Goal: Transaction & Acquisition: Purchase product/service

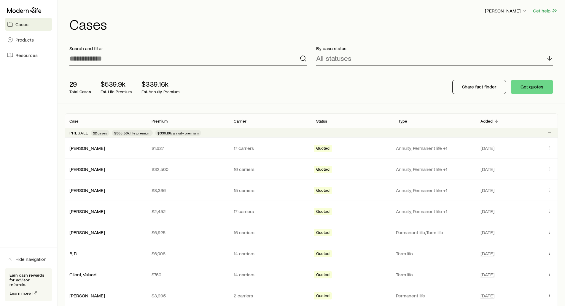
click at [220, 13] on div "[PERSON_NAME] Get help" at bounding box center [313, 10] width 489 height 7
click at [231, 25] on h1 "Cases" at bounding box center [313, 24] width 489 height 14
click at [496, 12] on p "[PERSON_NAME]" at bounding box center [506, 11] width 43 height 6
click at [483, 30] on span "Licenses and contracts" at bounding box center [494, 27] width 49 height 6
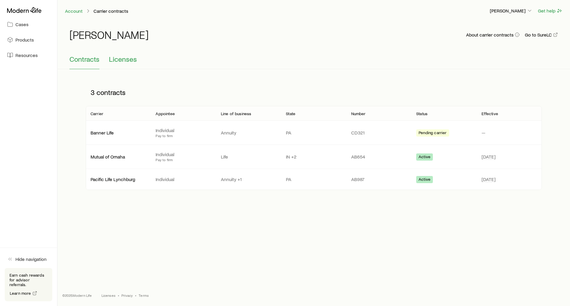
click at [123, 58] on span "Licenses" at bounding box center [123, 59] width 28 height 8
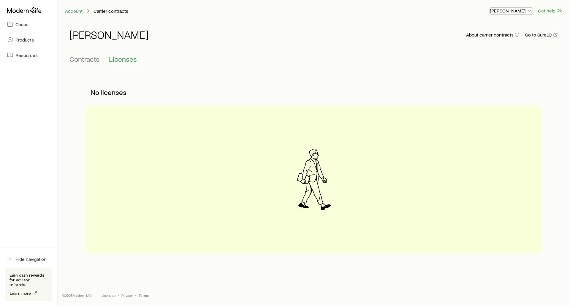
click at [509, 10] on p "[PERSON_NAME]" at bounding box center [511, 11] width 43 height 6
click at [480, 41] on span "Commission schedule" at bounding box center [498, 40] width 46 height 6
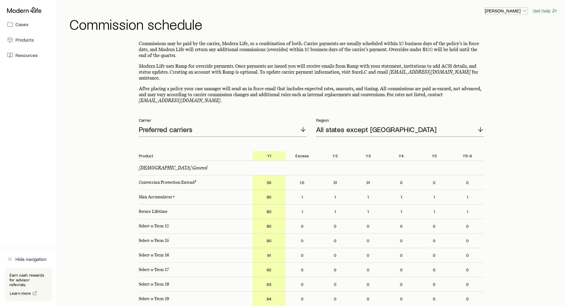
click at [506, 9] on p "[PERSON_NAME]" at bounding box center [506, 11] width 43 height 6
click at [488, 37] on span "Commission schedule" at bounding box center [493, 40] width 46 height 6
click at [484, 39] on span "Commission schedule" at bounding box center [493, 40] width 46 height 6
click at [374, 50] on p "Commissions may be paid by the carrier, Modern Life, or a combination of both. …" at bounding box center [311, 50] width 345 height 18
click at [500, 9] on p "[PERSON_NAME]" at bounding box center [506, 11] width 43 height 6
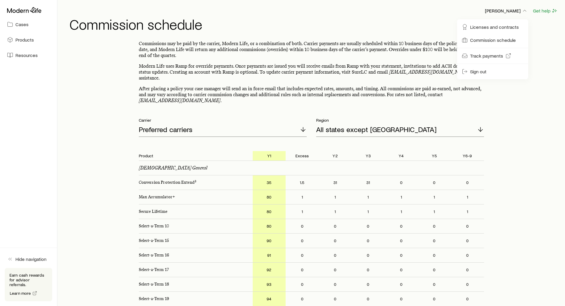
click at [355, 41] on p "Commissions may be paid by the carrier, Modern Life, or a combination of both. …" at bounding box center [311, 50] width 345 height 18
click at [20, 9] on icon at bounding box center [24, 10] width 34 height 6
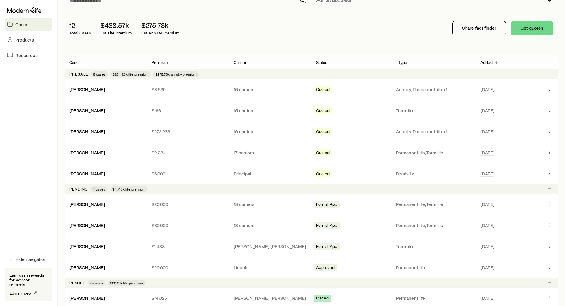
scroll to position [59, 0]
click at [405, 62] on p "Type" at bounding box center [402, 61] width 9 height 5
click at [490, 63] on p "Added" at bounding box center [487, 61] width 12 height 5
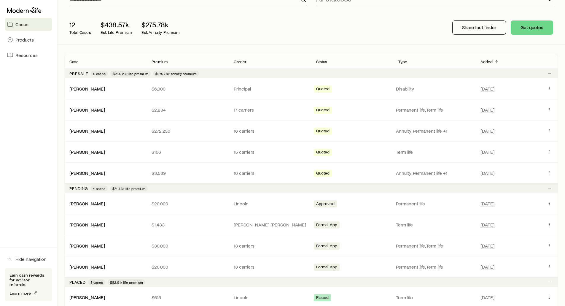
click at [486, 63] on p "Added" at bounding box center [487, 61] width 12 height 5
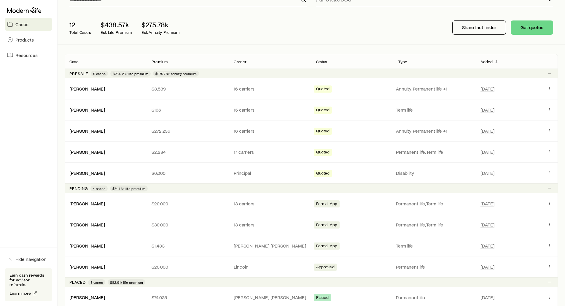
click at [239, 63] on p "Carrier" at bounding box center [240, 61] width 13 height 5
click at [160, 61] on p "Premium" at bounding box center [160, 61] width 16 height 5
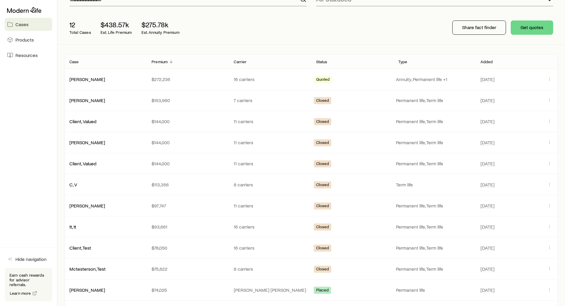
click at [487, 59] on p "Added" at bounding box center [487, 61] width 12 height 5
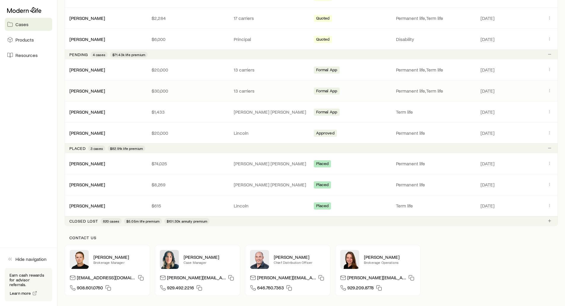
scroll to position [208, 0]
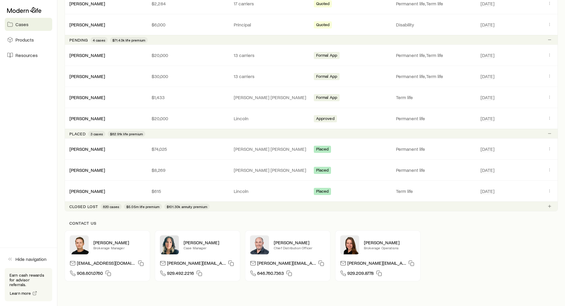
click at [82, 207] on p "Closed lost" at bounding box center [83, 206] width 29 height 5
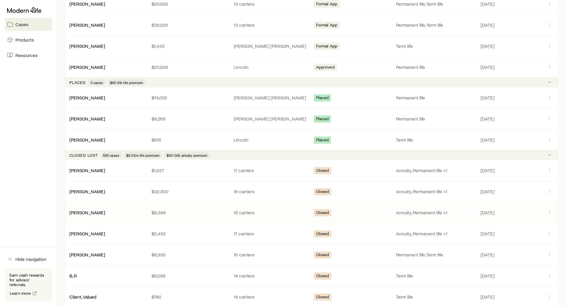
scroll to position [267, 0]
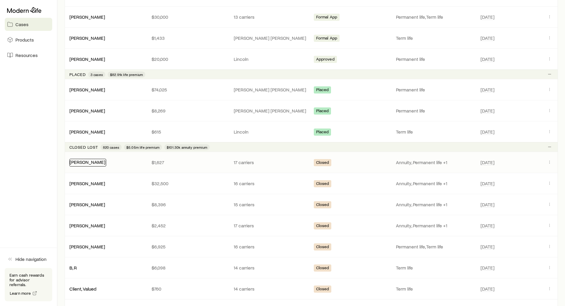
click at [75, 164] on link "[PERSON_NAME]" at bounding box center [88, 162] width 36 height 6
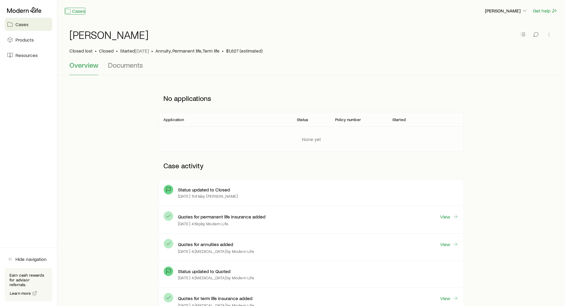
click at [69, 13] on icon at bounding box center [68, 11] width 6 height 6
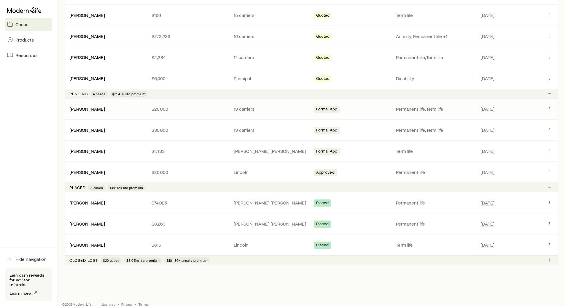
scroll to position [163, 0]
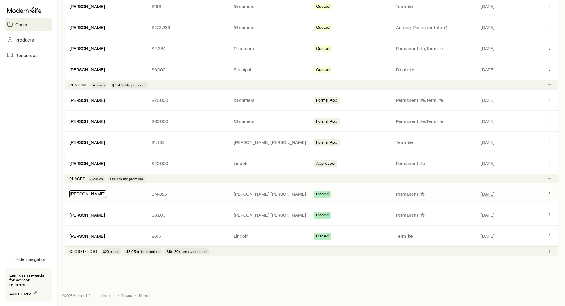
click at [89, 194] on link "[PERSON_NAME]" at bounding box center [88, 193] width 36 height 6
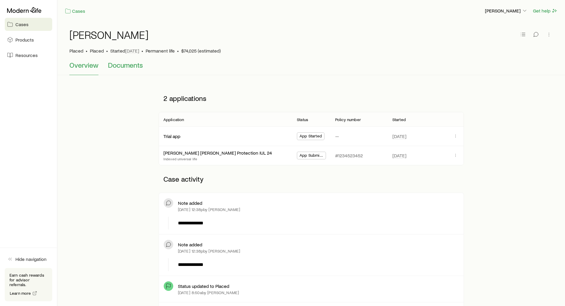
click at [115, 66] on span "Documents" at bounding box center [125, 65] width 35 height 8
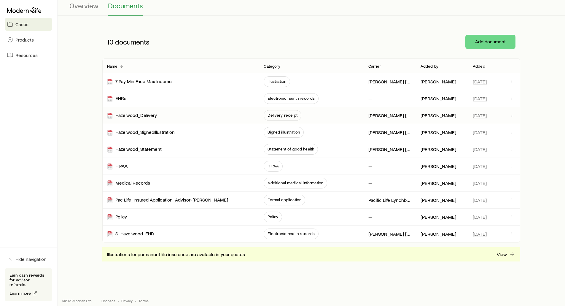
scroll to position [65, 0]
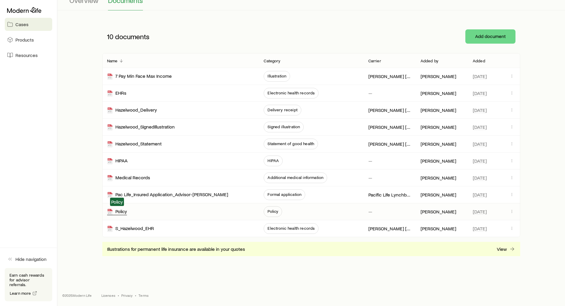
click at [120, 214] on div "Policy" at bounding box center [117, 211] width 20 height 7
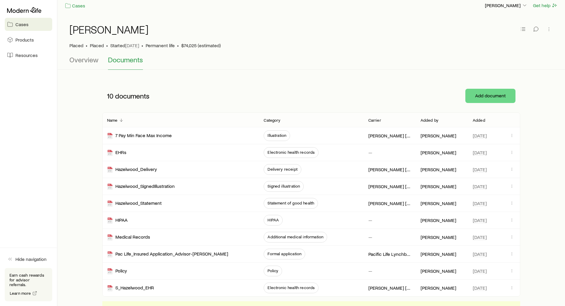
scroll to position [0, 0]
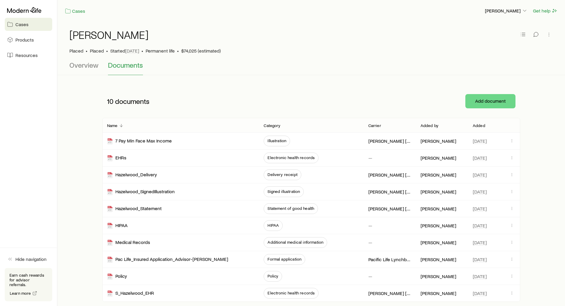
click at [289, 88] on div "10 documents Add document" at bounding box center [311, 101] width 418 height 33
click at [72, 13] on link "Cases" at bounding box center [75, 11] width 21 height 7
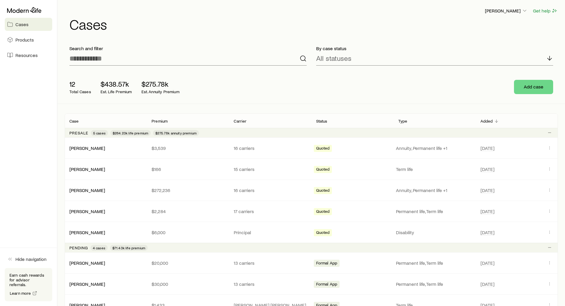
click at [283, 74] on div "12 Total Cases $438.57k Est. Life Premium $275.78k Est. Annuity Premium Add case" at bounding box center [311, 86] width 493 height 33
click at [25, 39] on span "Products" at bounding box center [24, 40] width 18 height 6
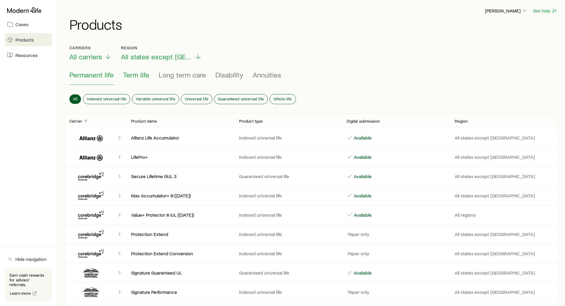
click at [131, 76] on span "Term life" at bounding box center [136, 75] width 26 height 8
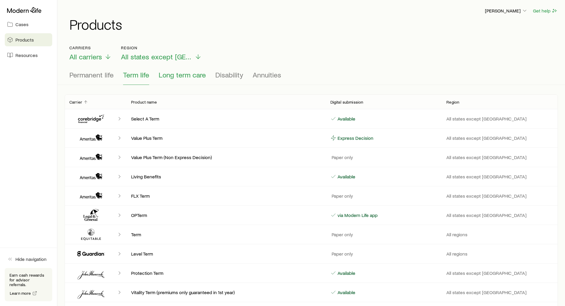
click at [188, 78] on span "Long term care" at bounding box center [182, 75] width 47 height 8
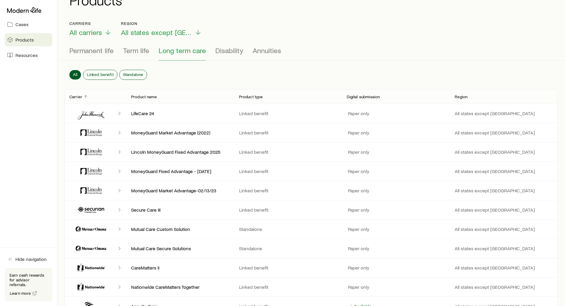
scroll to position [23, 0]
click at [223, 53] on span "Disability" at bounding box center [229, 51] width 28 height 8
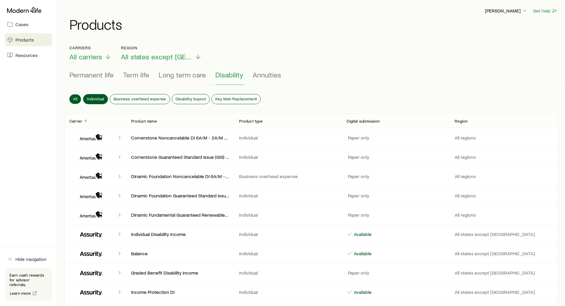
click at [90, 98] on span "Individual" at bounding box center [95, 98] width 17 height 5
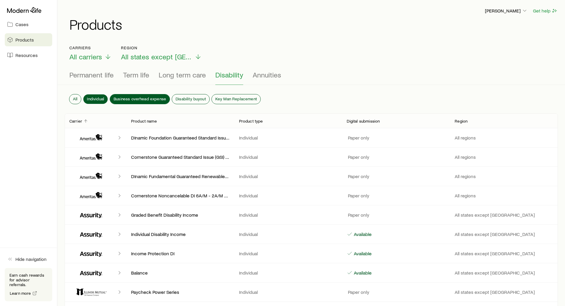
click at [119, 98] on span "Business overhead expense" at bounding box center [140, 98] width 53 height 5
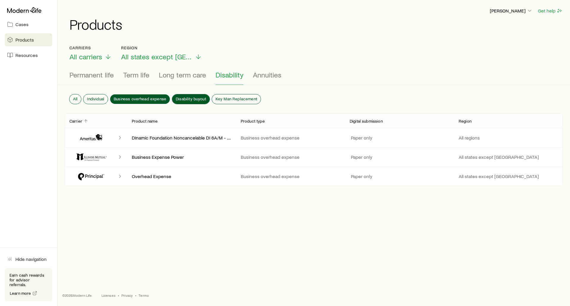
click at [176, 99] on button "Disability buyout" at bounding box center [190, 98] width 37 height 9
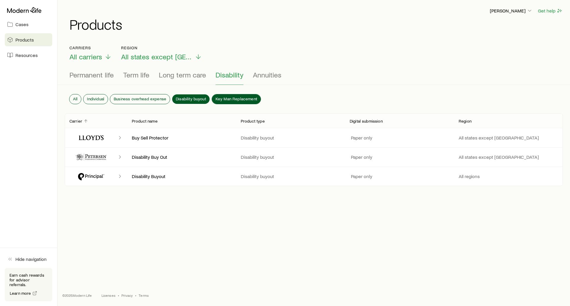
click at [228, 98] on span "Key Man Replacement" at bounding box center [236, 98] width 42 height 5
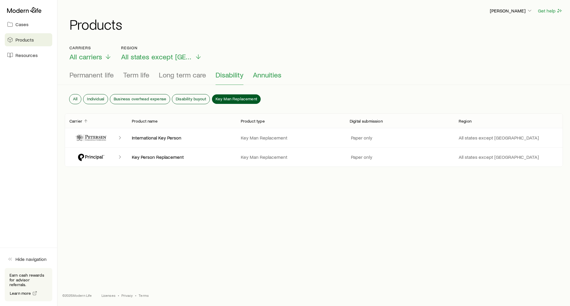
click at [262, 77] on span "Annuities" at bounding box center [267, 75] width 28 height 8
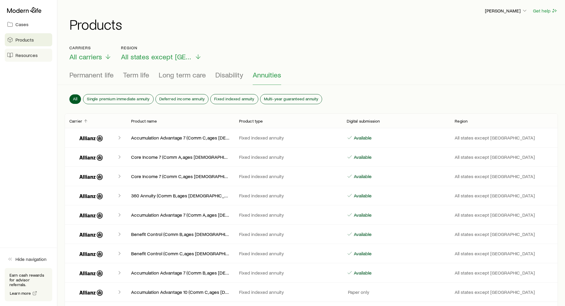
click at [31, 56] on span "Resources" at bounding box center [26, 55] width 22 height 6
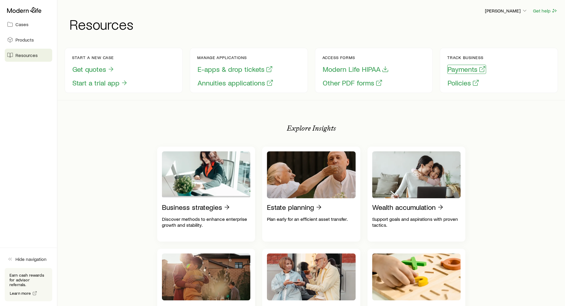
click at [457, 68] on button "Payments" at bounding box center [466, 69] width 39 height 9
click at [91, 70] on button "Get quotes" at bounding box center [93, 69] width 43 height 9
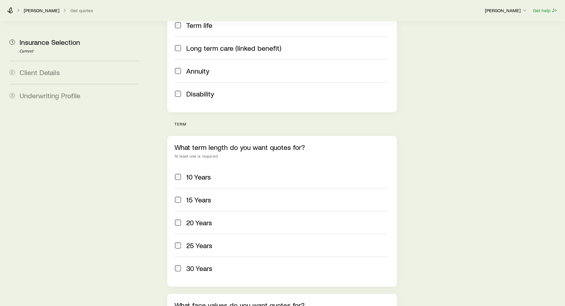
scroll to position [148, 0]
click at [175, 172] on span at bounding box center [177, 176] width 7 height 8
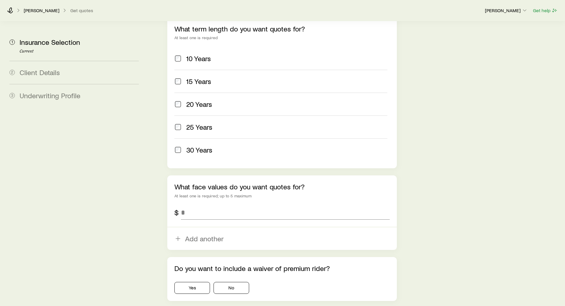
scroll to position [267, 0]
click at [211, 204] on input "tel" at bounding box center [285, 211] width 209 height 14
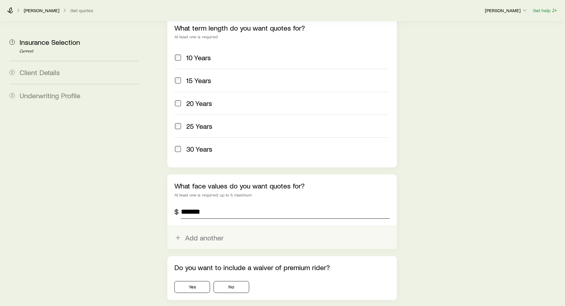
type input "*******"
click at [208, 226] on button "Add another" at bounding box center [281, 237] width 229 height 23
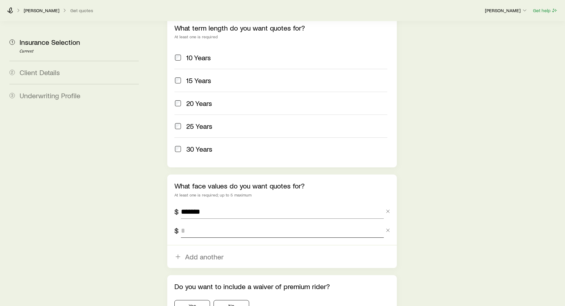
click at [208, 223] on input "tel" at bounding box center [282, 230] width 203 height 14
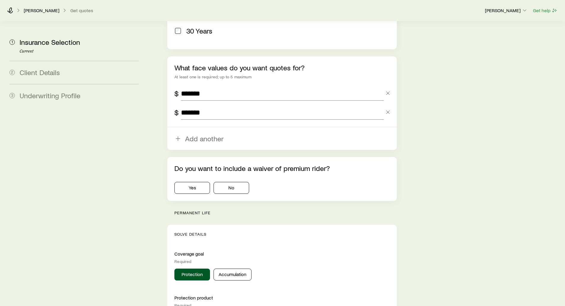
scroll to position [386, 0]
type input "*******"
click at [239, 181] on button "No" at bounding box center [232, 187] width 36 height 12
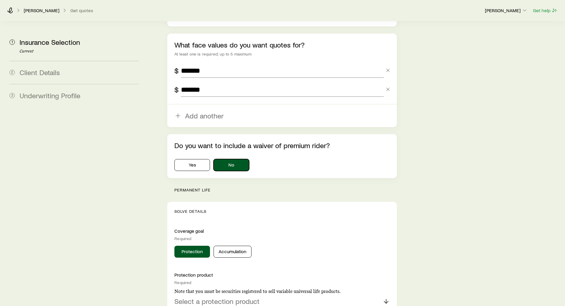
scroll to position [415, 0]
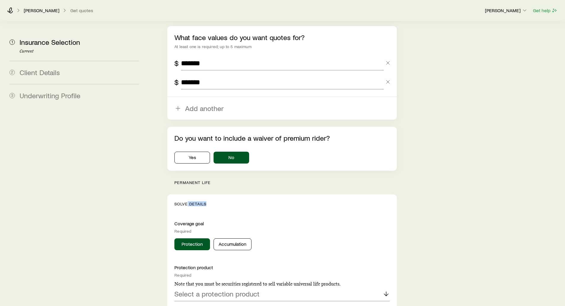
drag, startPoint x: 212, startPoint y: 170, endPoint x: 187, endPoint y: 169, distance: 24.9
click at [177, 238] on button "Protection" at bounding box center [192, 244] width 36 height 12
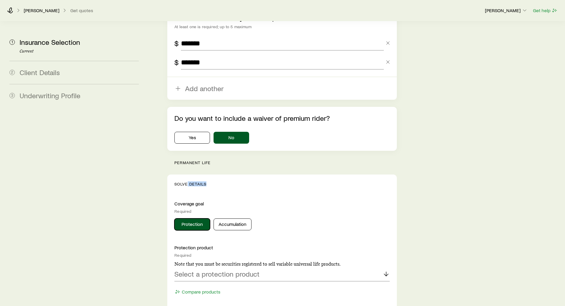
scroll to position [504, 0]
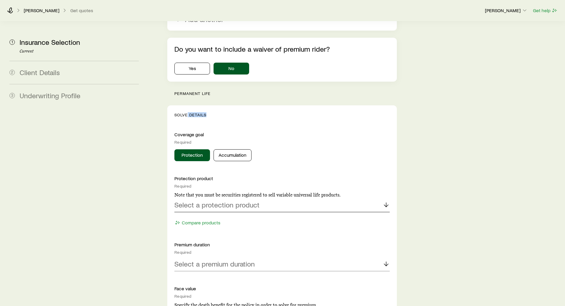
click at [200, 201] on p "Select a protection product" at bounding box center [216, 205] width 85 height 8
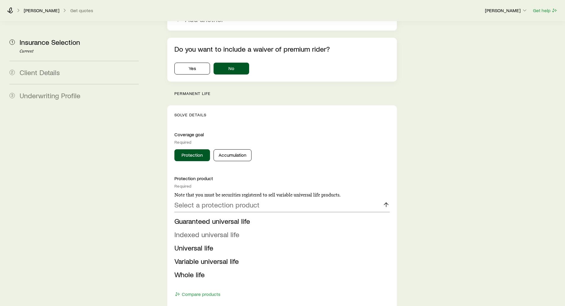
click at [199, 230] on span "Indexed universal life" at bounding box center [206, 234] width 65 height 9
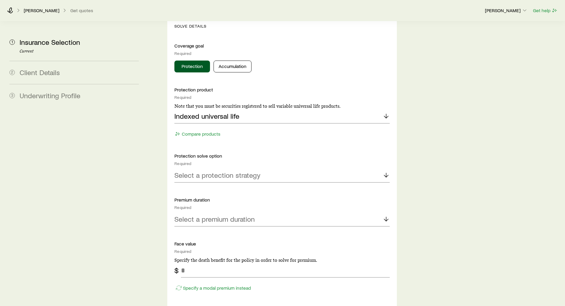
scroll to position [593, 0]
click at [195, 171] on p "Select a protection strategy" at bounding box center [217, 175] width 86 height 8
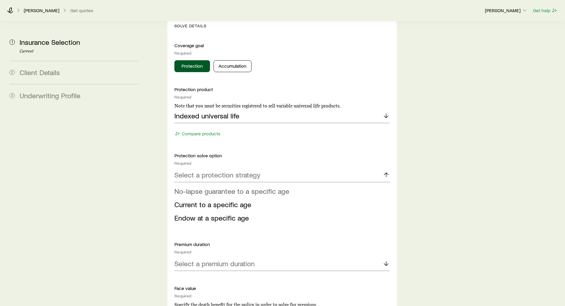
click at [199, 187] on span "No-lapse guarantee to a specific age" at bounding box center [231, 191] width 115 height 9
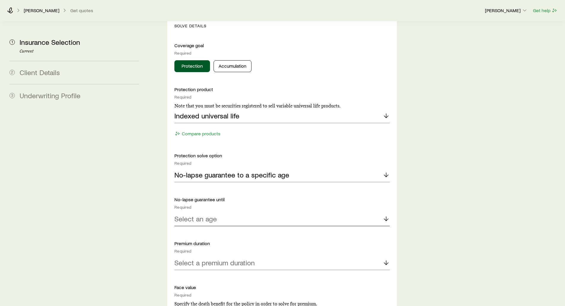
click at [198, 215] on p "Select an age" at bounding box center [195, 219] width 42 height 8
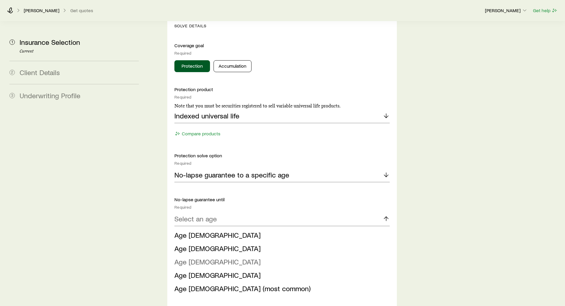
click at [196, 257] on span "Age [DEMOGRAPHIC_DATA]" at bounding box center [217, 261] width 86 height 9
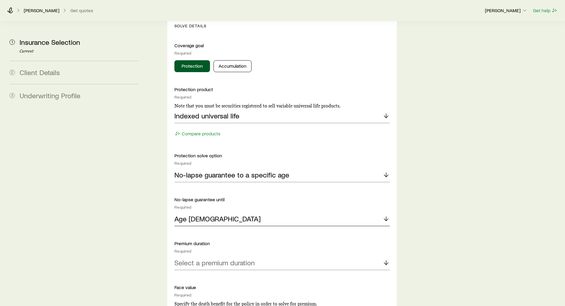
click at [214, 212] on div "Age [DEMOGRAPHIC_DATA]" at bounding box center [281, 219] width 215 height 14
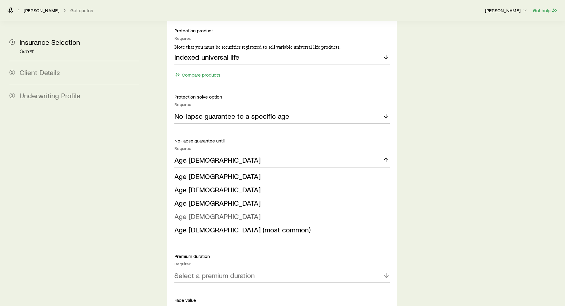
scroll to position [653, 0]
click at [151, 178] on div "Insurance Selection Start by specifying details about any product types you are…" at bounding box center [356, 100] width 410 height 1462
click at [187, 71] on button "Compare products" at bounding box center [197, 74] width 46 height 7
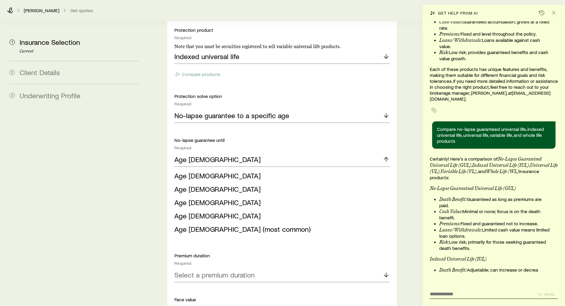
scroll to position [376, 0]
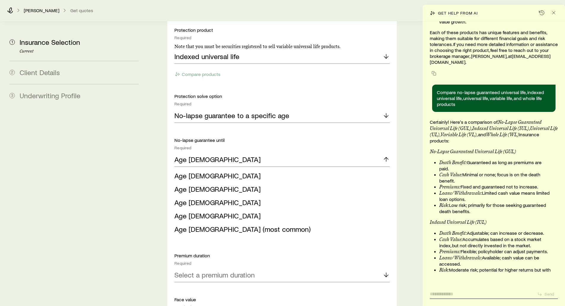
click at [447, 295] on textarea at bounding box center [481, 292] width 103 height 9
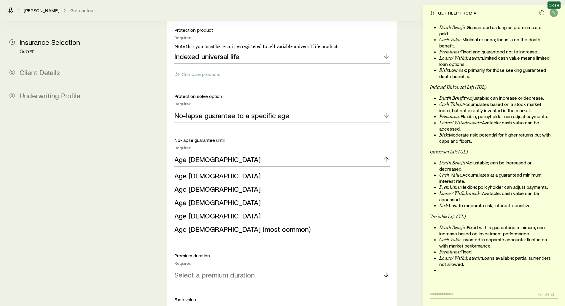
scroll to position [553, 0]
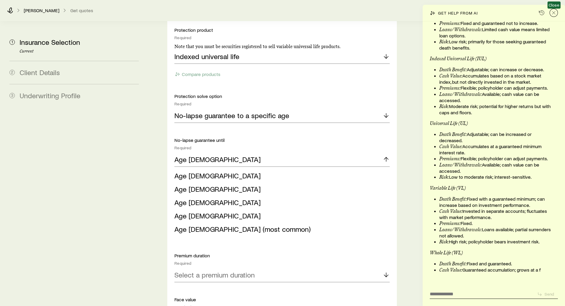
click at [555, 16] on button "Close" at bounding box center [554, 13] width 8 height 8
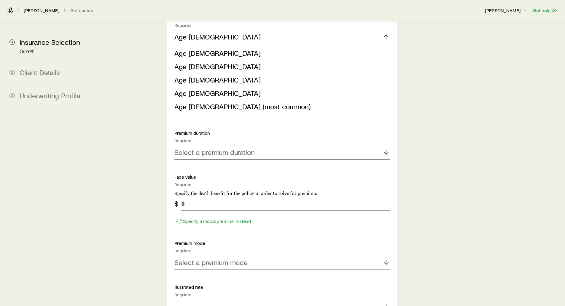
scroll to position [801, 0]
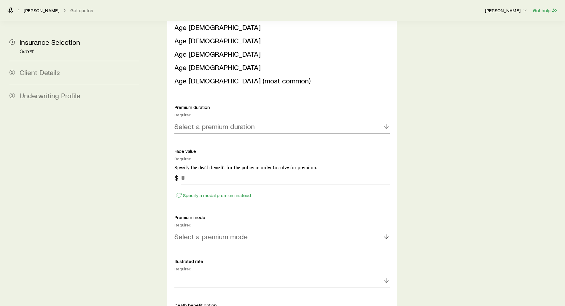
click at [195, 122] on p "Select a premium duration" at bounding box center [214, 126] width 80 height 8
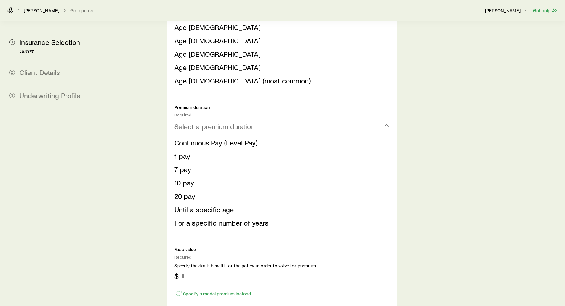
click at [190, 138] on span "Continuous Pay (Level Pay)" at bounding box center [215, 142] width 83 height 9
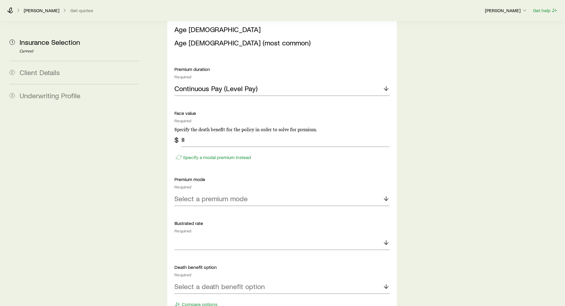
scroll to position [860, 0]
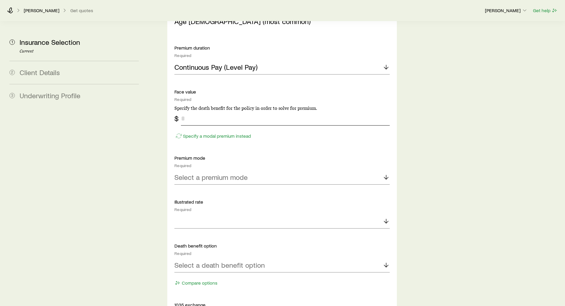
click at [188, 111] on input "tel" at bounding box center [285, 118] width 209 height 14
type input "*******"
click at [194, 133] on p "Specify a modal premium instead" at bounding box center [217, 136] width 68 height 6
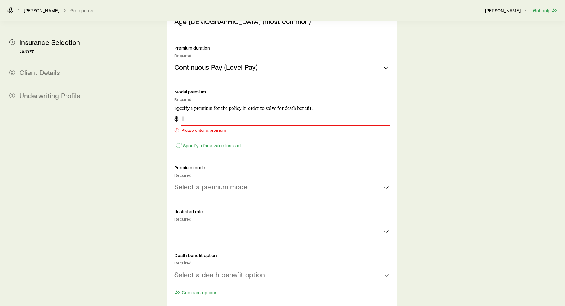
click at [206, 111] on input "tel" at bounding box center [285, 118] width 209 height 14
click at [197, 142] on p "Specify a face value instead" at bounding box center [212, 145] width 58 height 6
click at [196, 111] on input "tel" at bounding box center [285, 118] width 209 height 14
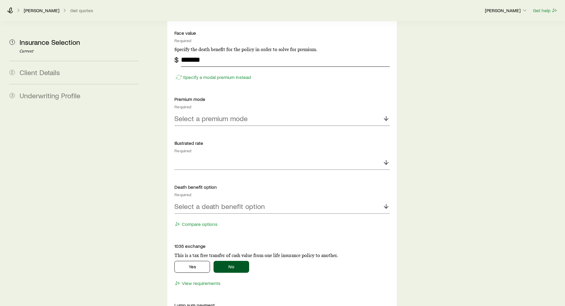
scroll to position [920, 0]
type input "*******"
click at [190, 114] on p "Select a premium mode" at bounding box center [210, 118] width 73 height 8
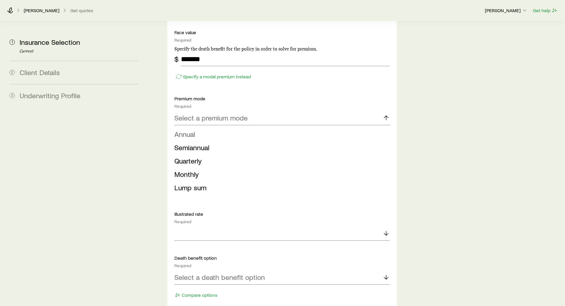
click at [191, 130] on span "Annual" at bounding box center [184, 134] width 21 height 9
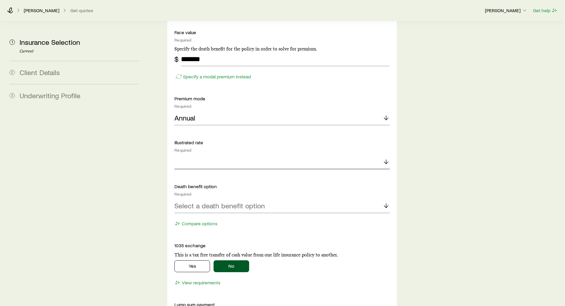
click at [201, 155] on div at bounding box center [281, 162] width 215 height 14
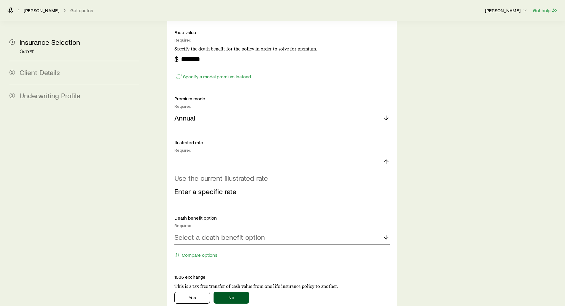
click at [208, 174] on span "Use the current illustrated rate" at bounding box center [220, 178] width 93 height 9
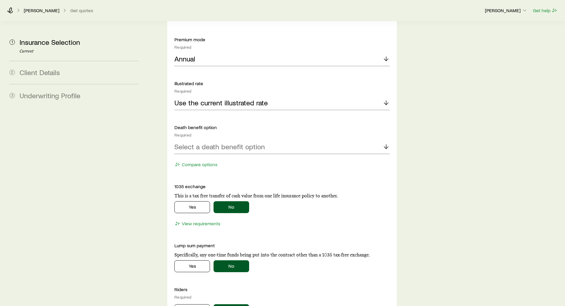
scroll to position [979, 0]
click at [194, 142] on p "Select a death benefit option" at bounding box center [219, 146] width 90 height 8
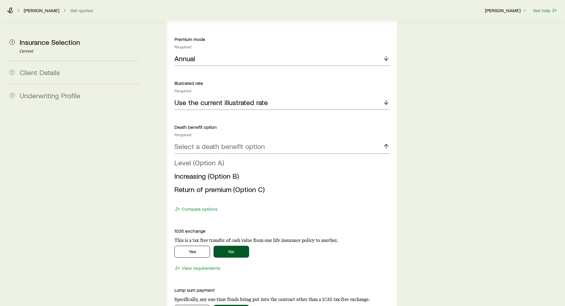
click at [189, 158] on span "Level (Option A)" at bounding box center [199, 162] width 50 height 9
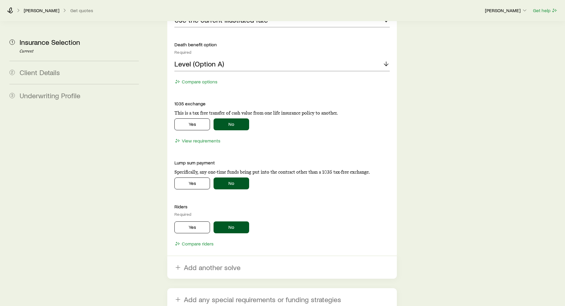
scroll to position [1068, 0]
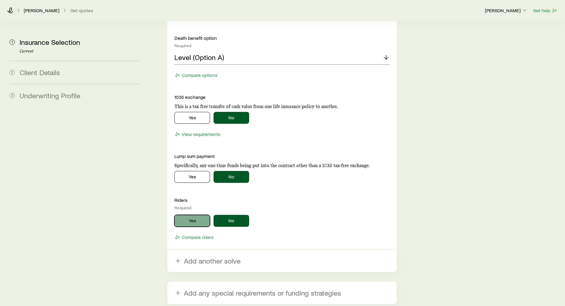
click at [191, 215] on button "Yes" at bounding box center [192, 221] width 36 height 12
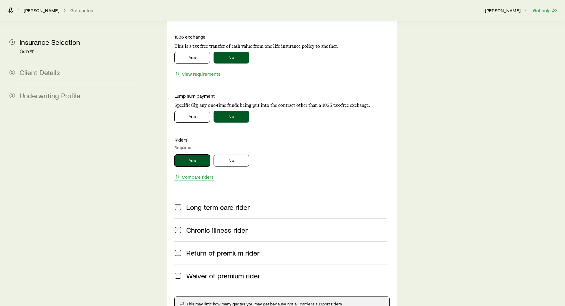
scroll to position [1127, 0]
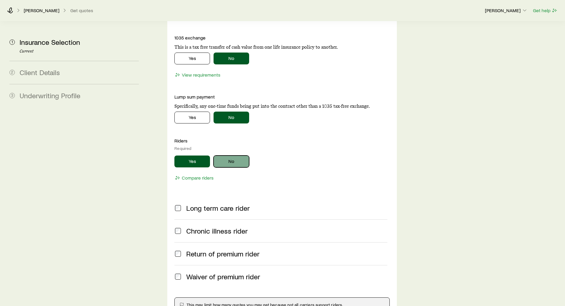
click at [223, 155] on button "No" at bounding box center [232, 161] width 36 height 12
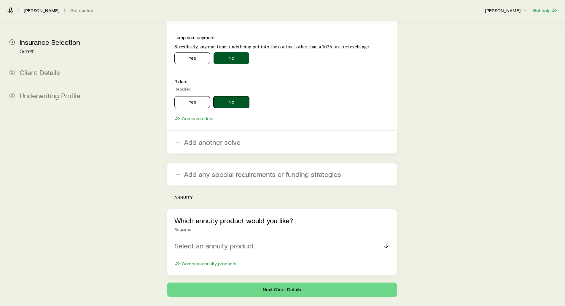
scroll to position [1201, 0]
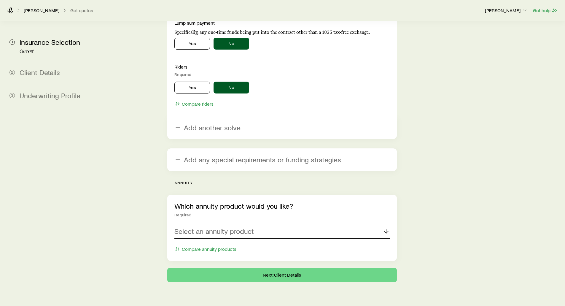
click at [242, 227] on p "Select an annuity product" at bounding box center [214, 231] width 80 height 8
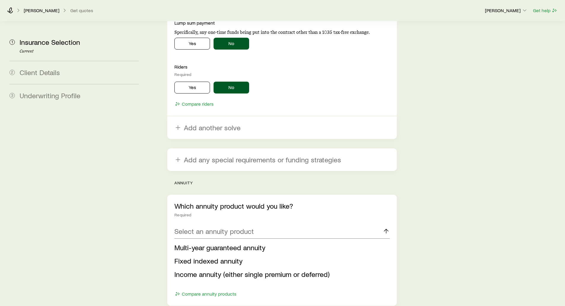
click at [206, 243] on span "Multi-year guaranteed annuity" at bounding box center [219, 247] width 91 height 9
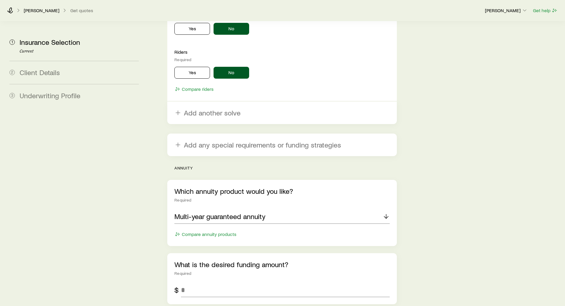
scroll to position [1290, 0]
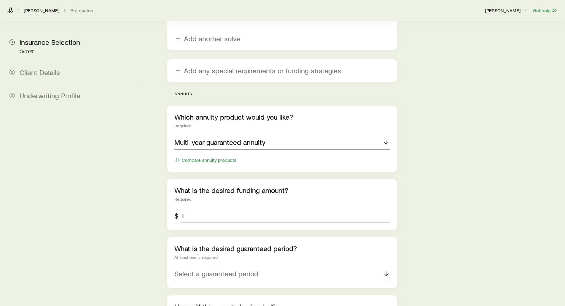
click at [189, 209] on input "tel" at bounding box center [285, 216] width 209 height 14
type input "*******"
click at [195, 269] on p "Select a guaranteed period" at bounding box center [216, 273] width 84 height 8
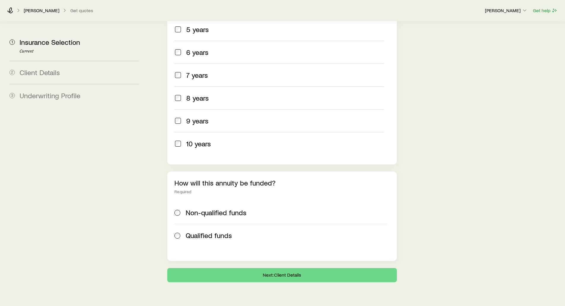
scroll to position [1414, 0]
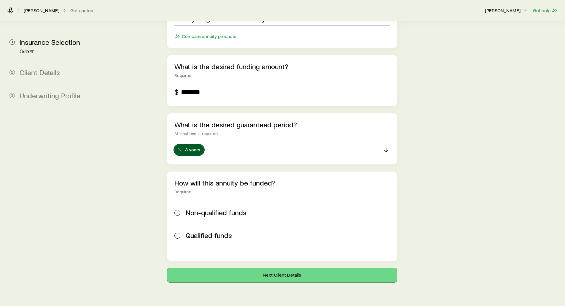
click at [277, 268] on button "Next: Client Details" at bounding box center [281, 275] width 229 height 14
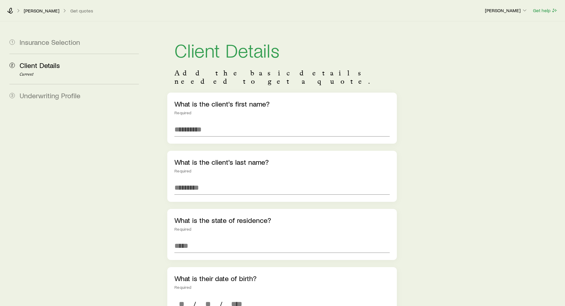
click at [188, 113] on div "What is the client's first name? Required" at bounding box center [281, 118] width 229 height 51
click at [199, 122] on input "text" at bounding box center [281, 129] width 215 height 14
type input "***"
type input "*****"
click at [182, 239] on input at bounding box center [281, 246] width 215 height 14
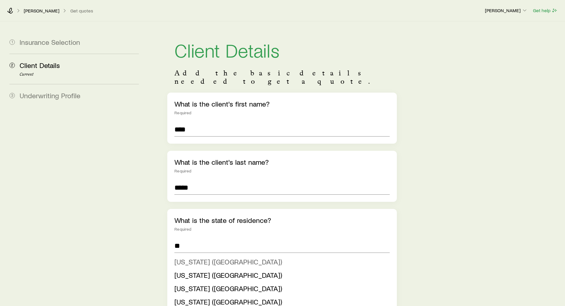
click at [188, 257] on span "[US_STATE] ([GEOGRAPHIC_DATA])" at bounding box center [228, 261] width 108 height 9
type input "**********"
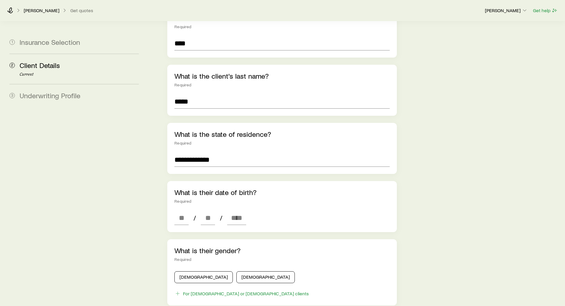
scroll to position [89, 0]
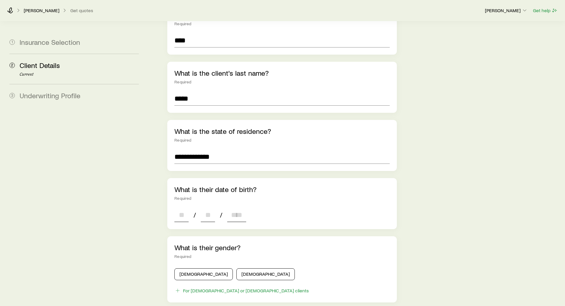
click at [178, 208] on input at bounding box center [181, 215] width 14 height 14
type input "**"
type input "****"
type input "*"
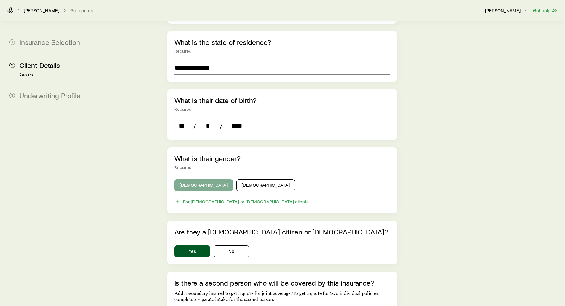
type input "****"
click at [183, 179] on button "[DEMOGRAPHIC_DATA]" at bounding box center [203, 185] width 58 height 12
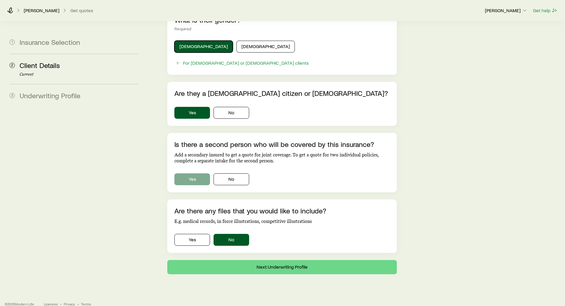
scroll to position [317, 0]
click at [190, 173] on button "Yes" at bounding box center [192, 179] width 36 height 12
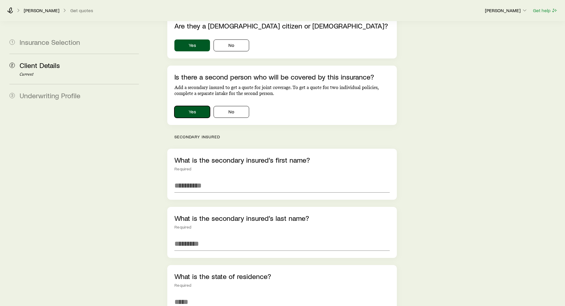
scroll to position [406, 0]
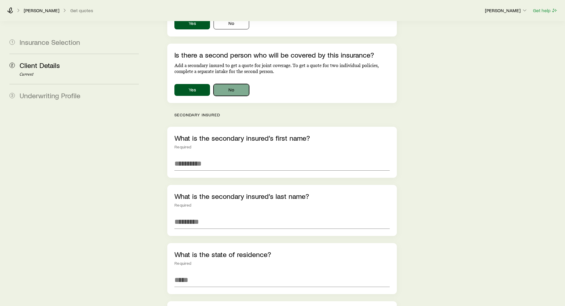
click at [233, 84] on button "No" at bounding box center [232, 90] width 36 height 12
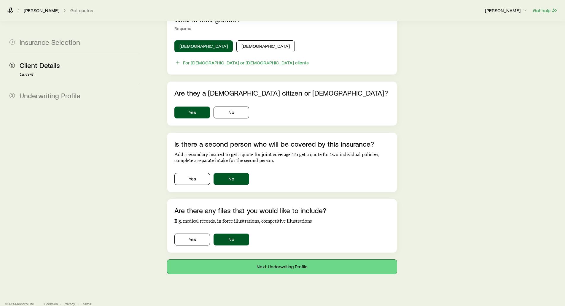
click at [274, 260] on button "Next: Underwriting Profile" at bounding box center [281, 267] width 229 height 14
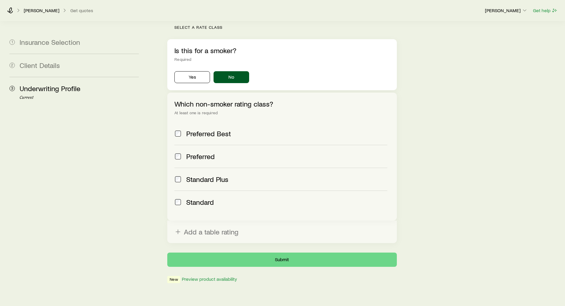
scroll to position [184, 0]
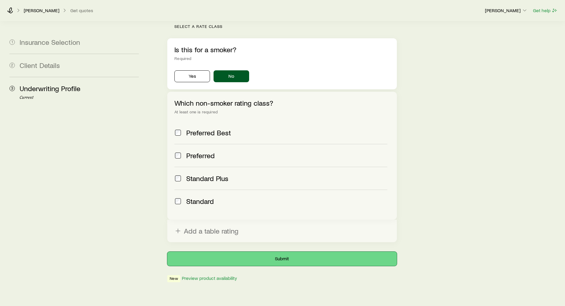
click at [271, 252] on button "Submit" at bounding box center [281, 259] width 229 height 14
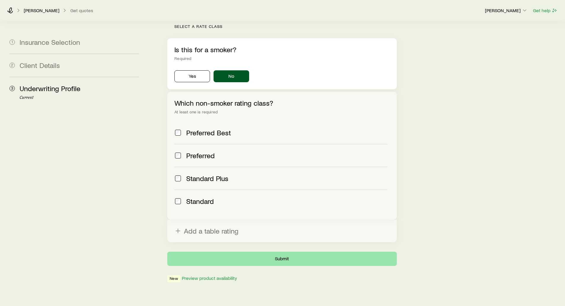
scroll to position [0, 0]
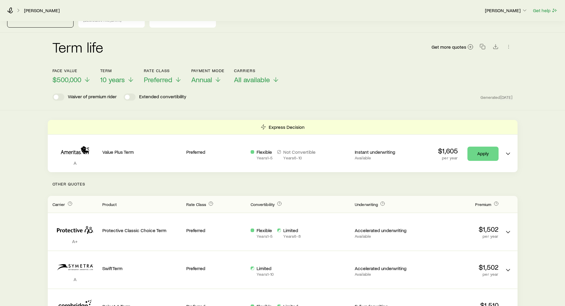
scroll to position [30, 0]
click at [72, 74] on span "$500,000" at bounding box center [67, 78] width 29 height 8
click at [67, 76] on span "$750,000" at bounding box center [67, 78] width 28 height 8
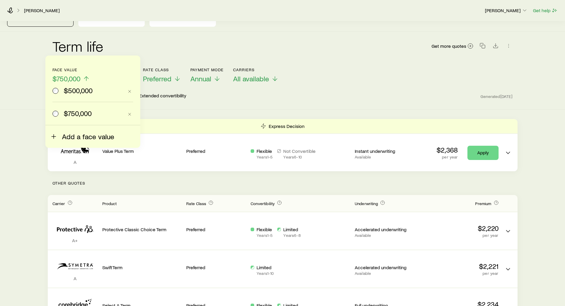
click at [67, 136] on span "Add a face value" at bounding box center [88, 136] width 52 height 8
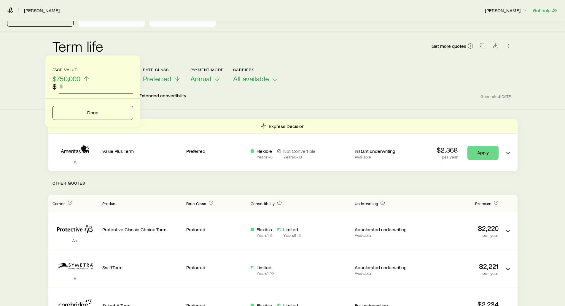
click at [70, 88] on input "faceAmount" at bounding box center [96, 86] width 74 height 14
type input "*********"
click at [82, 113] on button "Done" at bounding box center [93, 113] width 81 height 14
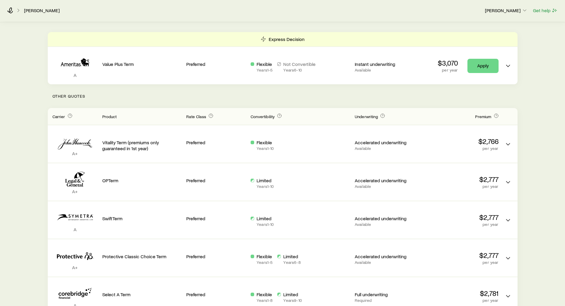
scroll to position [119, 0]
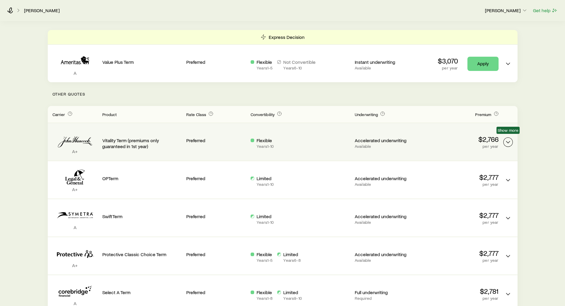
click at [508, 139] on icon "Term quotes" at bounding box center [508, 142] width 7 height 7
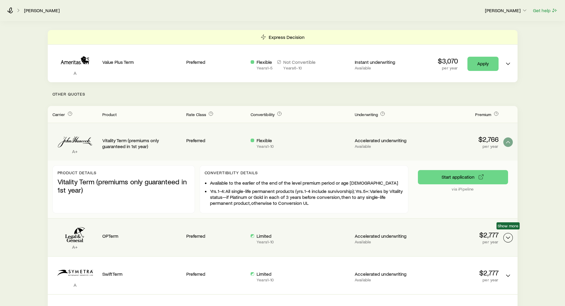
click at [507, 234] on icon "Term quotes" at bounding box center [508, 237] width 7 height 7
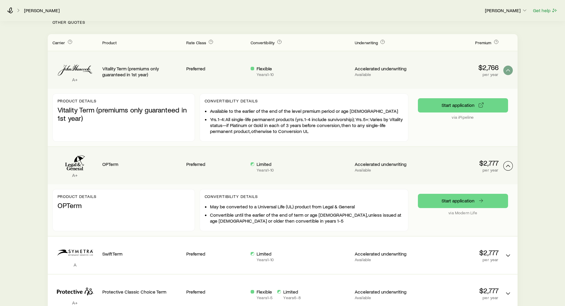
scroll to position [178, 0]
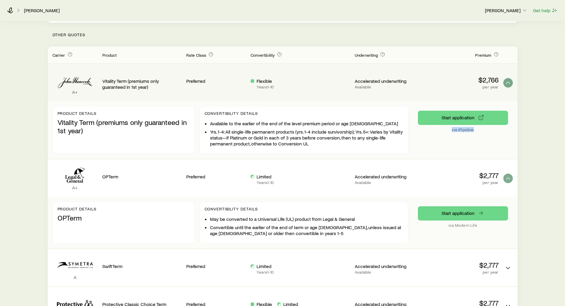
drag, startPoint x: 452, startPoint y: 125, endPoint x: 474, endPoint y: 126, distance: 22.0
click at [474, 127] on p "via iPipeline" at bounding box center [463, 129] width 90 height 5
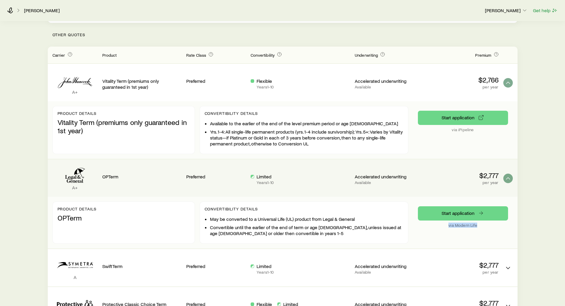
drag, startPoint x: 448, startPoint y: 222, endPoint x: 479, endPoint y: 222, distance: 30.6
click at [479, 223] on p "via Modern Life" at bounding box center [463, 225] width 90 height 5
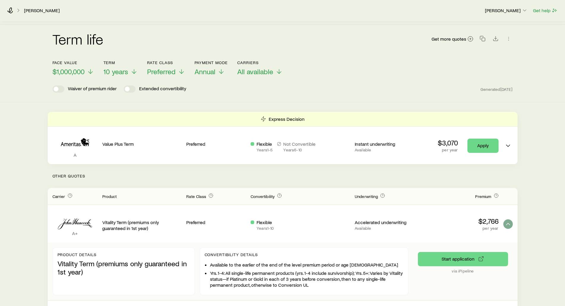
scroll to position [0, 0]
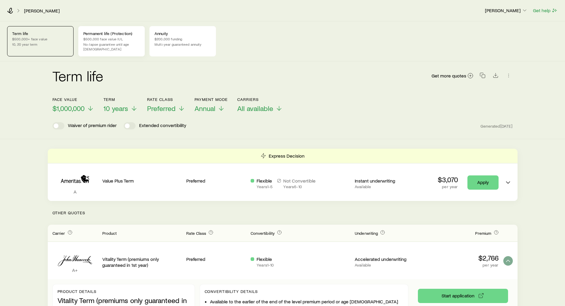
click at [110, 34] on p "Permanent life (Protection)" at bounding box center [111, 33] width 56 height 5
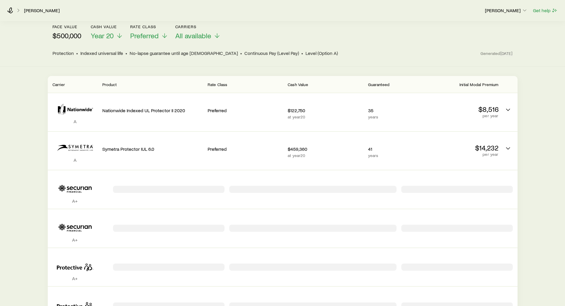
scroll to position [89, 0]
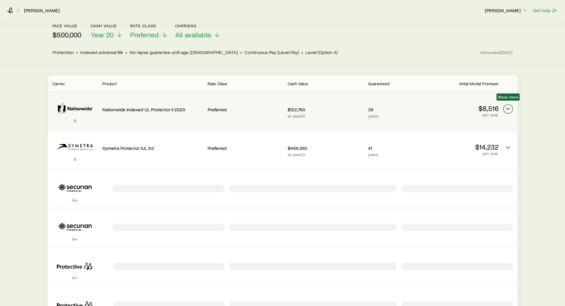
click at [506, 105] on icon "Permanent quotes" at bounding box center [508, 108] width 7 height 7
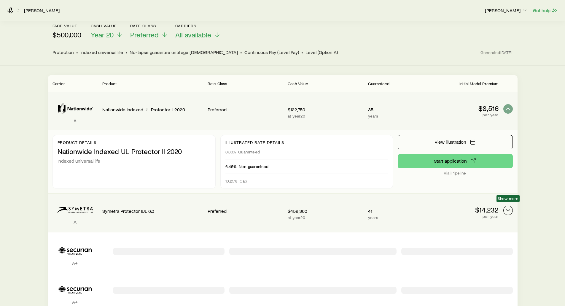
click at [508, 207] on icon "Permanent quotes" at bounding box center [508, 210] width 7 height 7
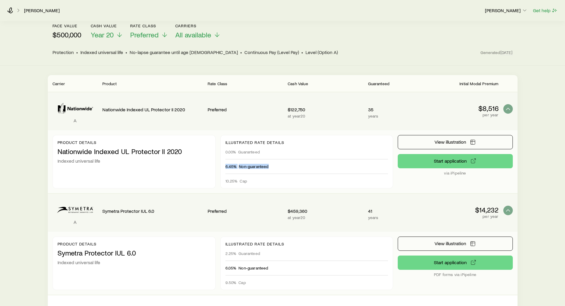
drag, startPoint x: 275, startPoint y: 163, endPoint x: 225, endPoint y: 162, distance: 50.2
click at [225, 162] on div "6.45% Non-guaranteed" at bounding box center [306, 166] width 163 height 14
drag, startPoint x: 252, startPoint y: 171, endPoint x: 224, endPoint y: 174, distance: 28.0
click at [224, 174] on div "Illustrated rate details 0.00% Guaranteed 6.45% Non-guaranteed 10.25% Cap" at bounding box center [306, 161] width 173 height 53
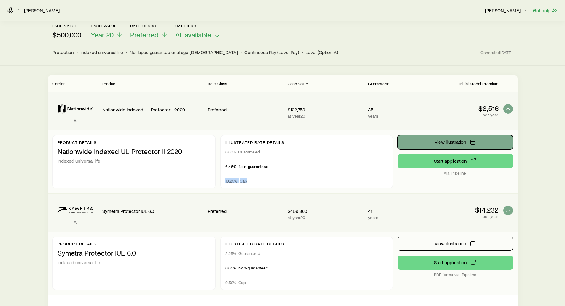
click at [436, 139] on span "View illustration" at bounding box center [451, 141] width 32 height 5
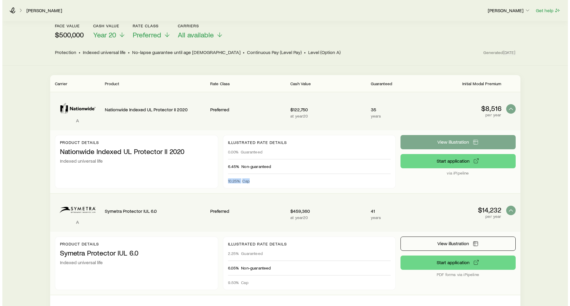
scroll to position [0, 0]
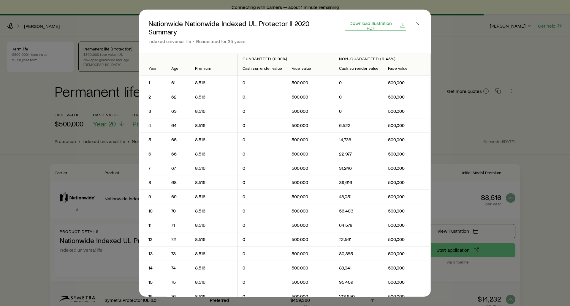
click at [368, 22] on span "Download illustration PDF" at bounding box center [370, 24] width 51 height 9
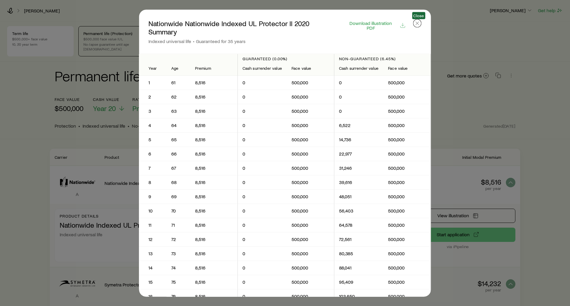
click at [418, 20] on icon "button" at bounding box center [417, 23] width 6 height 6
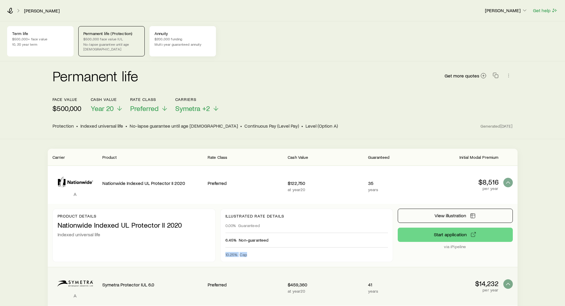
click at [192, 37] on p "$200,000 funding" at bounding box center [183, 38] width 56 height 5
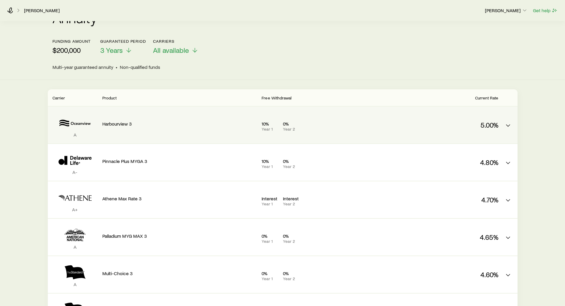
scroll to position [59, 0]
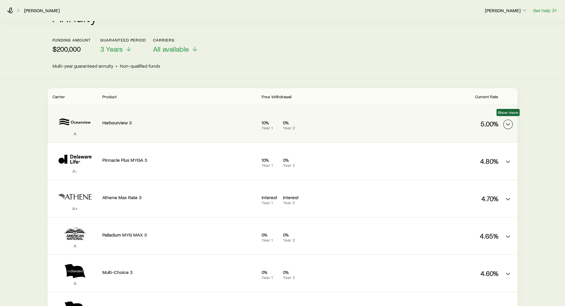
click at [511, 121] on icon "MYGA quotes" at bounding box center [508, 124] width 7 height 7
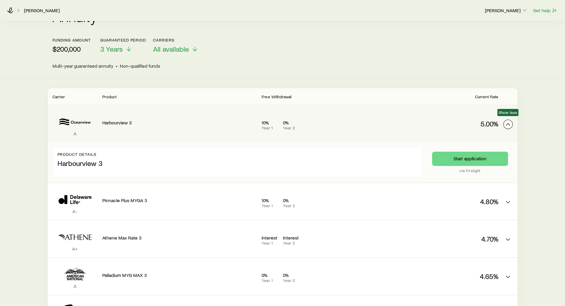
click at [507, 123] on polyline "MYGA quotes" at bounding box center [508, 124] width 4 height 2
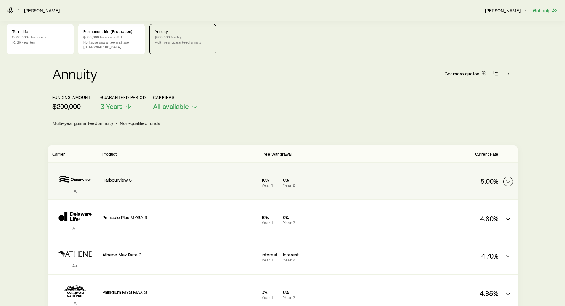
scroll to position [0, 0]
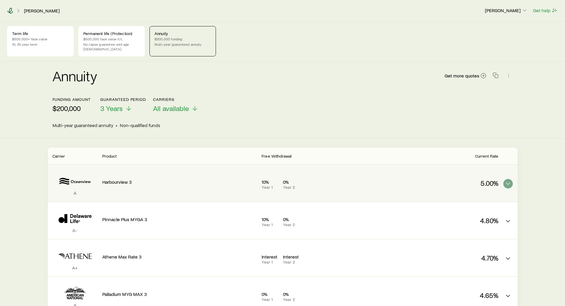
click at [10, 9] on icon at bounding box center [10, 11] width 6 height 6
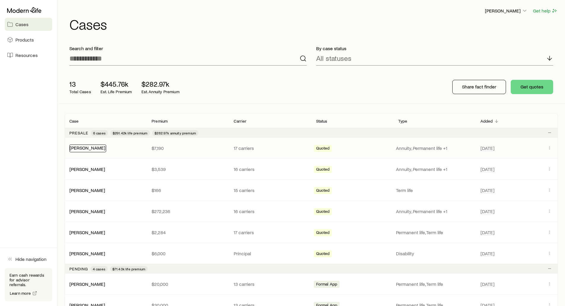
click at [75, 148] on link "[PERSON_NAME]" at bounding box center [88, 148] width 36 height 6
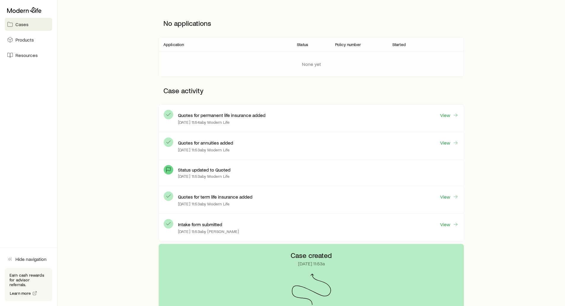
scroll to position [89, 0]
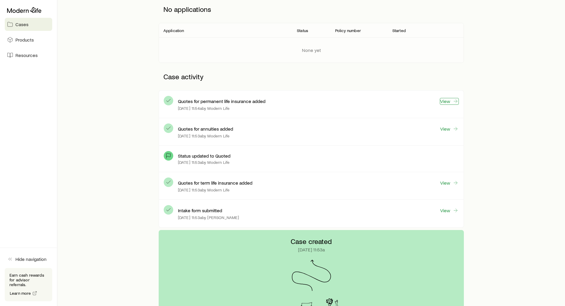
click at [450, 99] on link "View" at bounding box center [449, 101] width 19 height 7
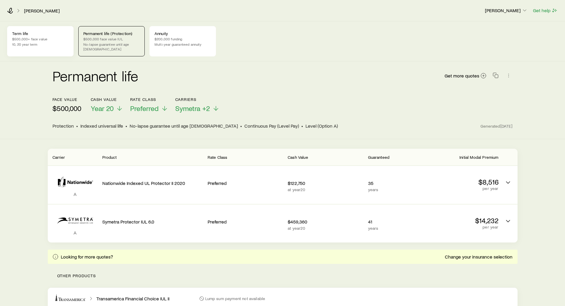
click at [33, 36] on p "$500,000+ face value" at bounding box center [40, 38] width 56 height 5
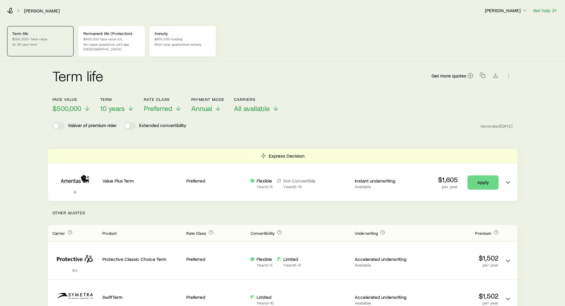
click at [181, 41] on p "$200,000 funding" at bounding box center [183, 38] width 56 height 5
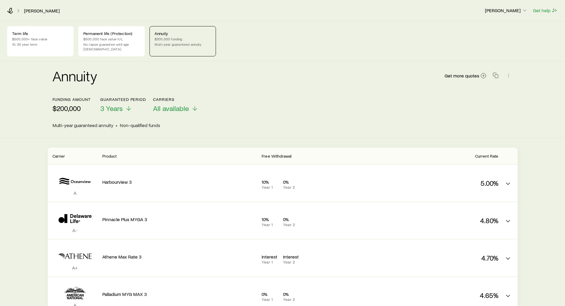
click at [6, 9] on div "[PERSON_NAME] [PERSON_NAME] Get help" at bounding box center [282, 10] width 565 height 21
click at [10, 11] on icon at bounding box center [10, 11] width 6 height 6
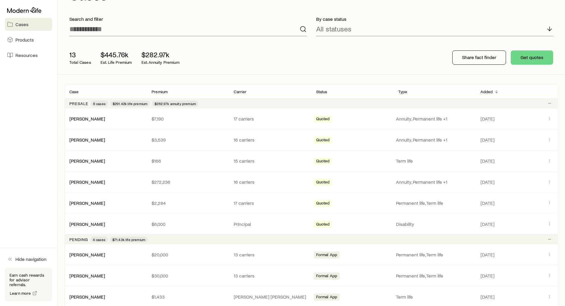
scroll to position [30, 0]
click at [470, 57] on p "Share fact finder" at bounding box center [479, 57] width 34 height 6
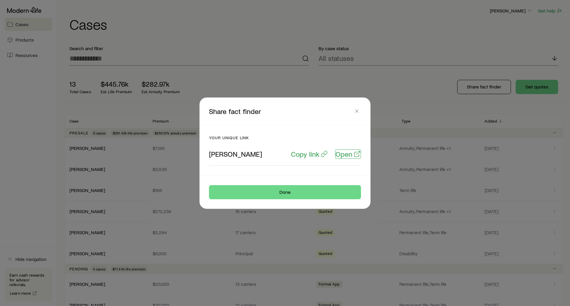
click at [348, 151] on p "Open" at bounding box center [343, 154] width 17 height 8
click at [304, 154] on p "Copy link" at bounding box center [305, 154] width 28 height 8
click at [355, 111] on icon "button" at bounding box center [357, 111] width 6 height 6
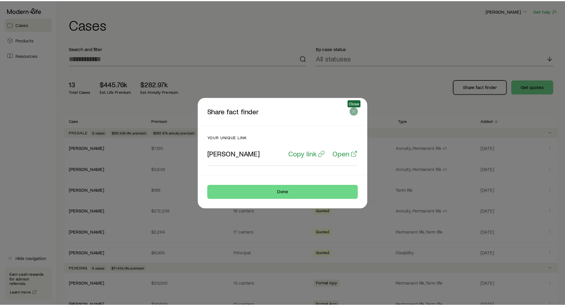
scroll to position [30, 0]
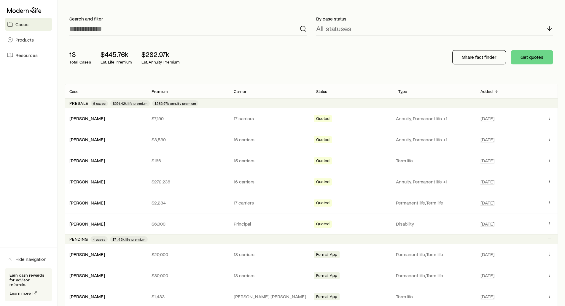
click at [23, 115] on aside "Cases Products Resources Hide navigation Earn cash rewards for advisor referral…" at bounding box center [29, 153] width 58 height 306
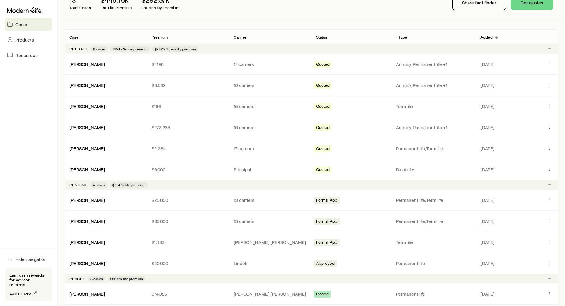
scroll to position [89, 0]
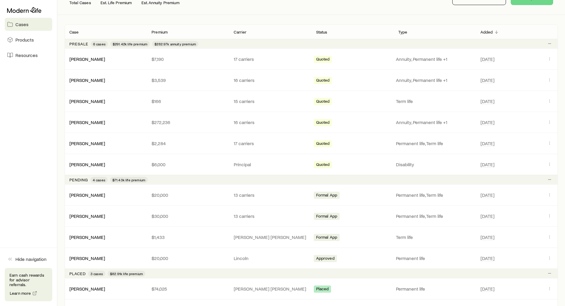
click at [18, 279] on p "Earn cash rewards for advisor referrals." at bounding box center [28, 280] width 38 height 14
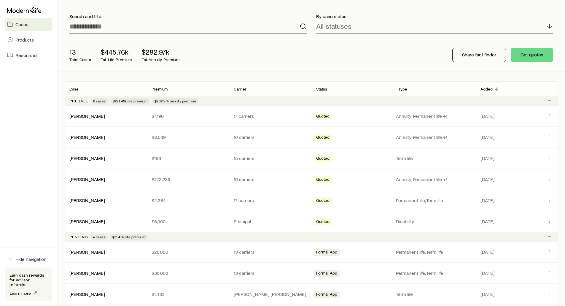
scroll to position [0, 0]
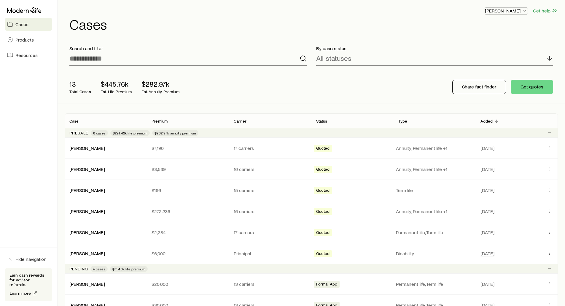
click at [522, 12] on p "[PERSON_NAME]" at bounding box center [506, 11] width 43 height 6
click at [478, 71] on span "Sign out" at bounding box center [478, 72] width 16 height 6
